Goal: Information Seeking & Learning: Learn about a topic

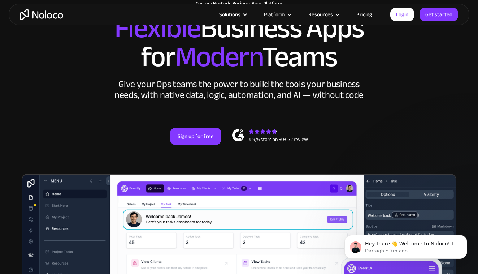
click at [36, 125] on div "New: Connect Noloco to Stripe Custom No-Code Business Apps Platform Flexible Bu…" at bounding box center [239, 80] width 462 height 173
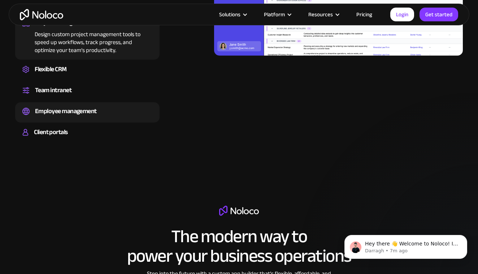
scroll to position [816, 0]
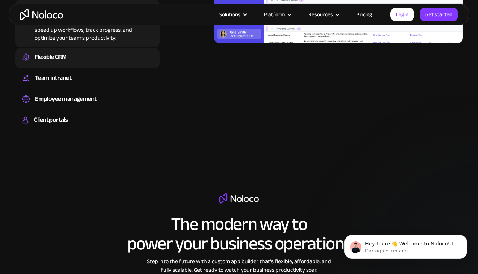
click at [46, 62] on div "Flexible CRM" at bounding box center [51, 57] width 32 height 11
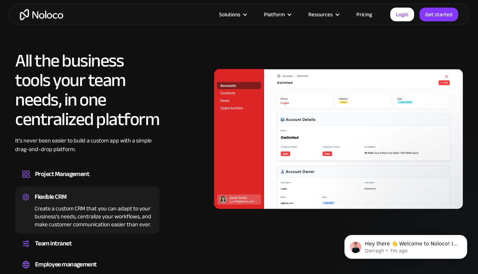
scroll to position [654, 0]
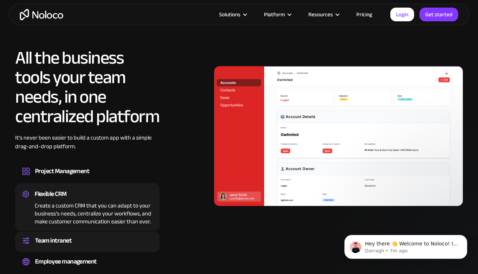
click at [53, 243] on div "Team intranet" at bounding box center [53, 240] width 36 height 11
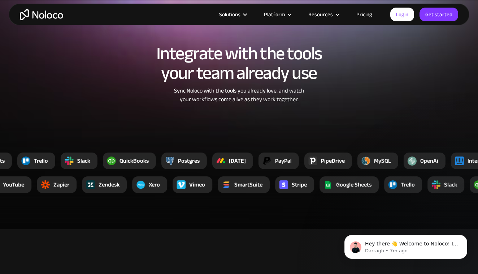
scroll to position [1289, 0]
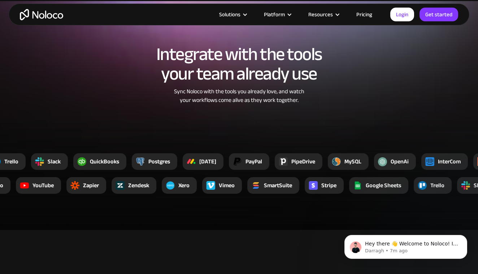
click at [212, 157] on div "[DATE]" at bounding box center [207, 161] width 17 height 9
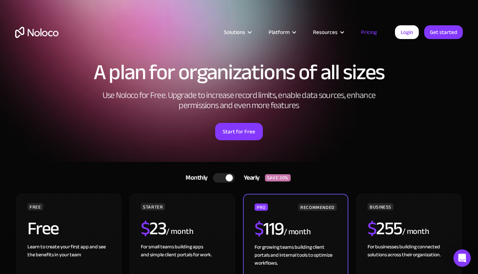
click at [448, 0] on div "Solutions Use Cases Business Types Project Management Keep track of customers, …" at bounding box center [239, 34] width 478 height 68
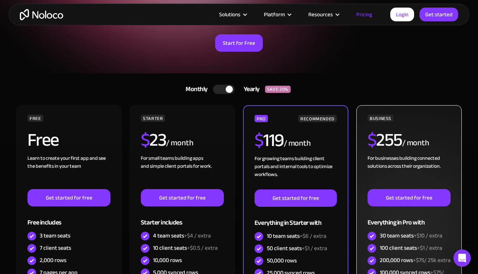
scroll to position [88, 0]
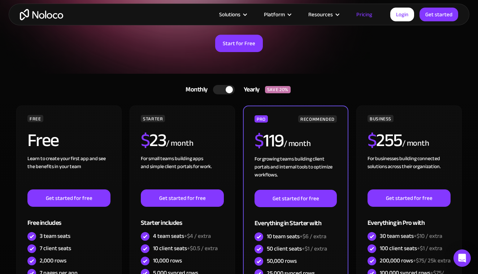
click at [214, 93] on div at bounding box center [224, 89] width 22 height 9
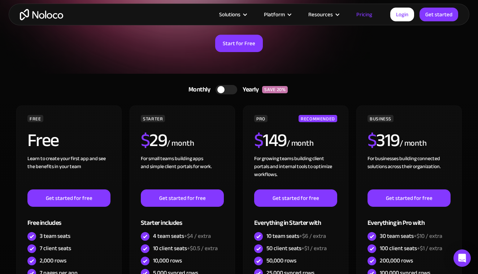
click at [226, 91] on div at bounding box center [227, 89] width 22 height 9
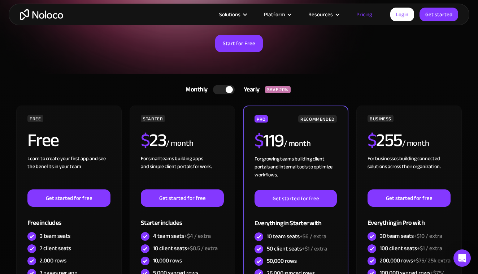
click at [220, 88] on div at bounding box center [224, 89] width 22 height 9
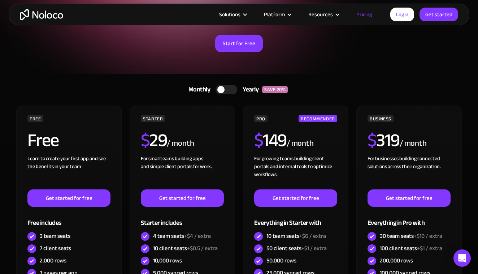
click at [229, 91] on div at bounding box center [227, 89] width 22 height 9
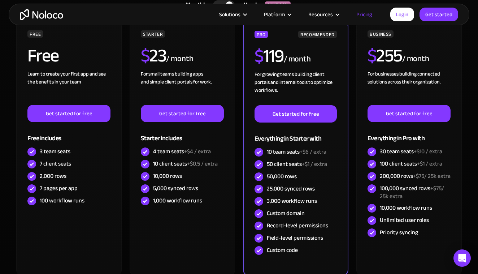
scroll to position [174, 0]
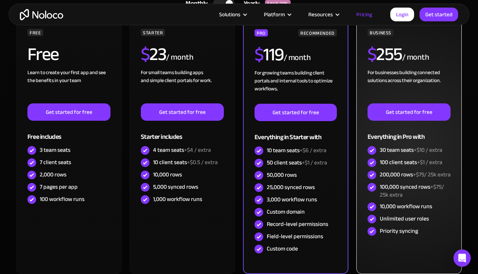
drag, startPoint x: 377, startPoint y: 151, endPoint x: 446, endPoint y: 162, distance: 69.9
click at [446, 162] on div "BUSINESS $ 255 / month For businesses building connected solutions across their…" at bounding box center [409, 133] width 83 height 208
copy div "30 team seats +$10 / extra 100 client seats +$1 / extra"
